Goal: Navigation & Orientation: Find specific page/section

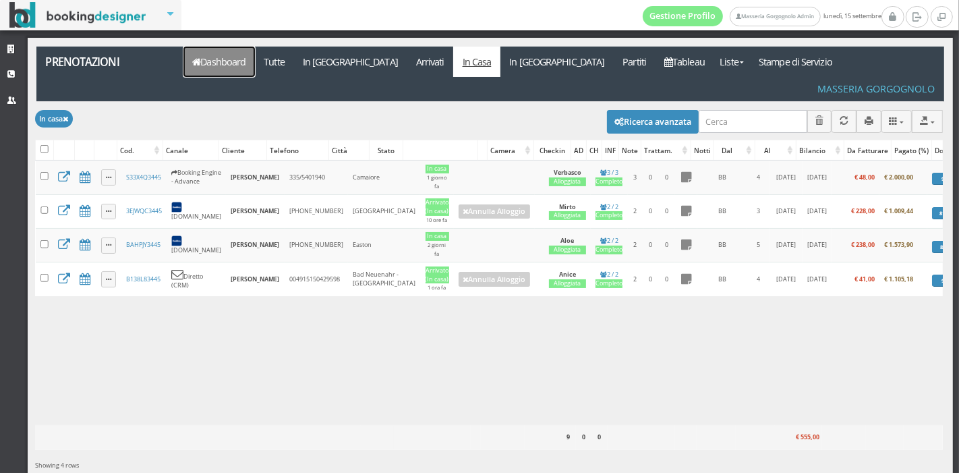
click at [235, 72] on link "Dashboard" at bounding box center [218, 62] width 71 height 30
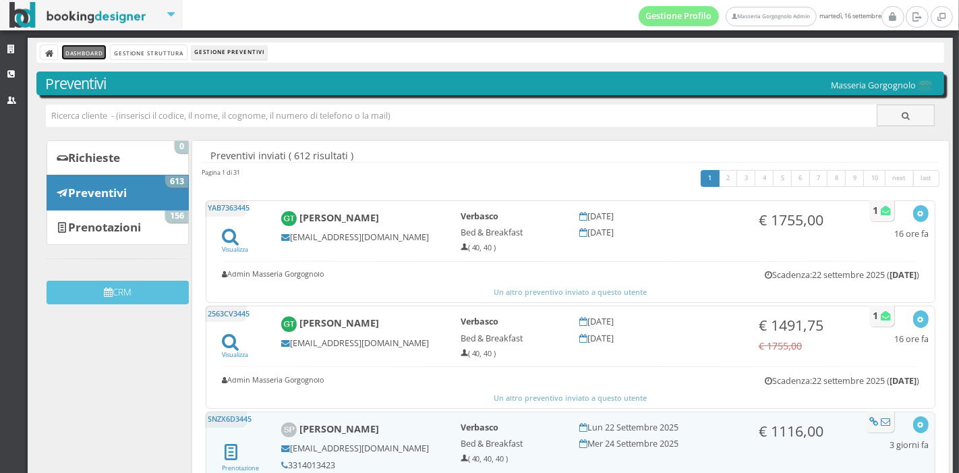
click at [88, 51] on link "Dashboard" at bounding box center [84, 52] width 44 height 14
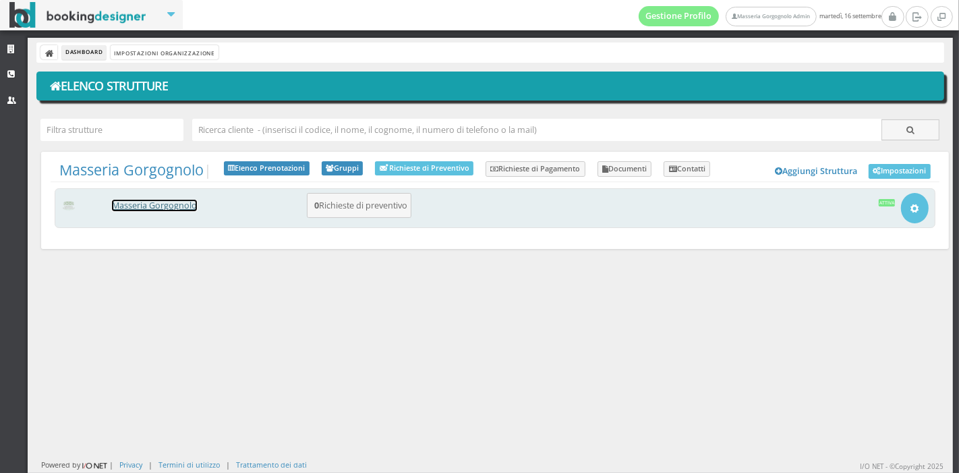
click at [179, 209] on link "Masseria Gorgognolo" at bounding box center [154, 205] width 85 height 11
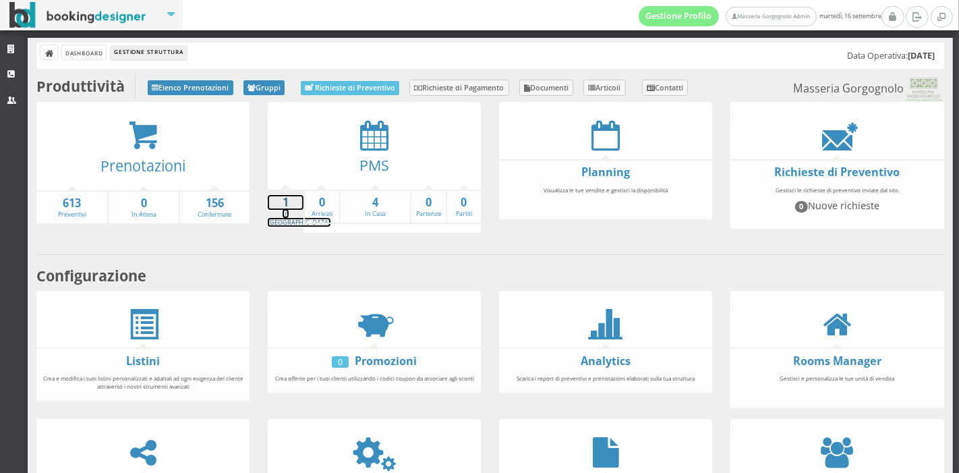
click at [285, 198] on strong "1" at bounding box center [286, 203] width 36 height 16
